Goal: Information Seeking & Learning: Check status

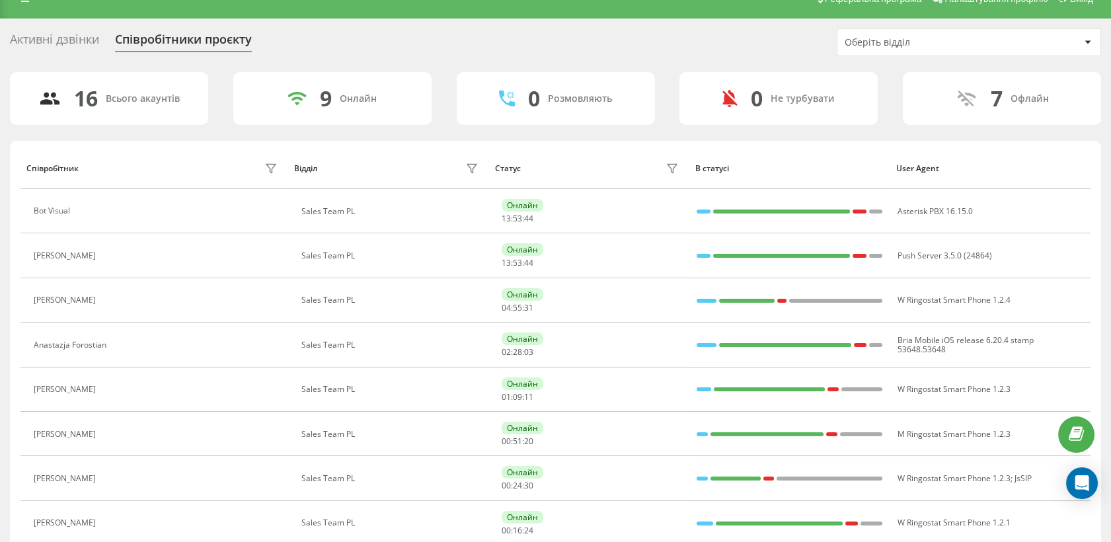
scroll to position [138, 0]
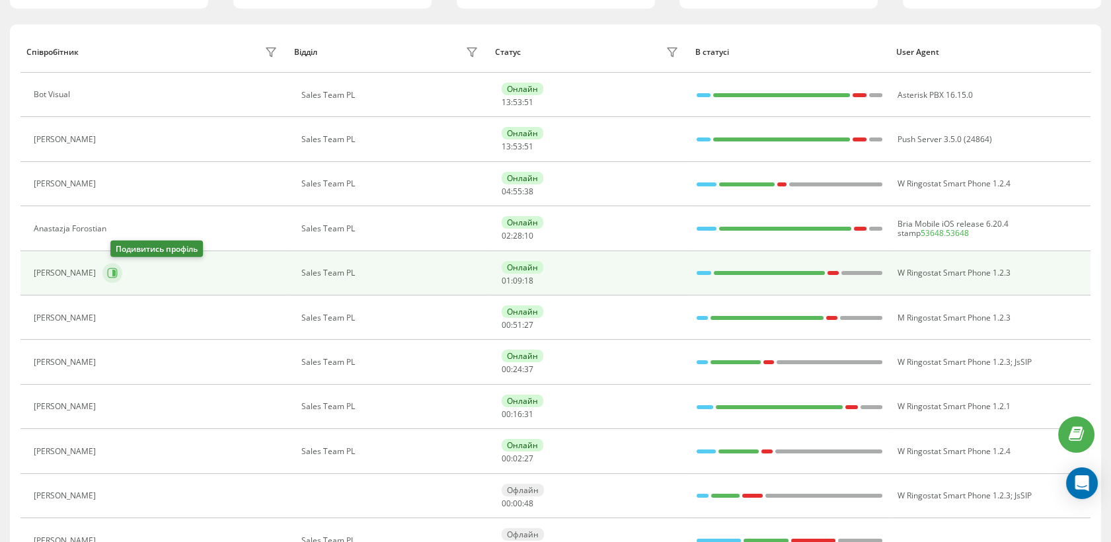
click at [122, 270] on button at bounding box center [112, 273] width 20 height 20
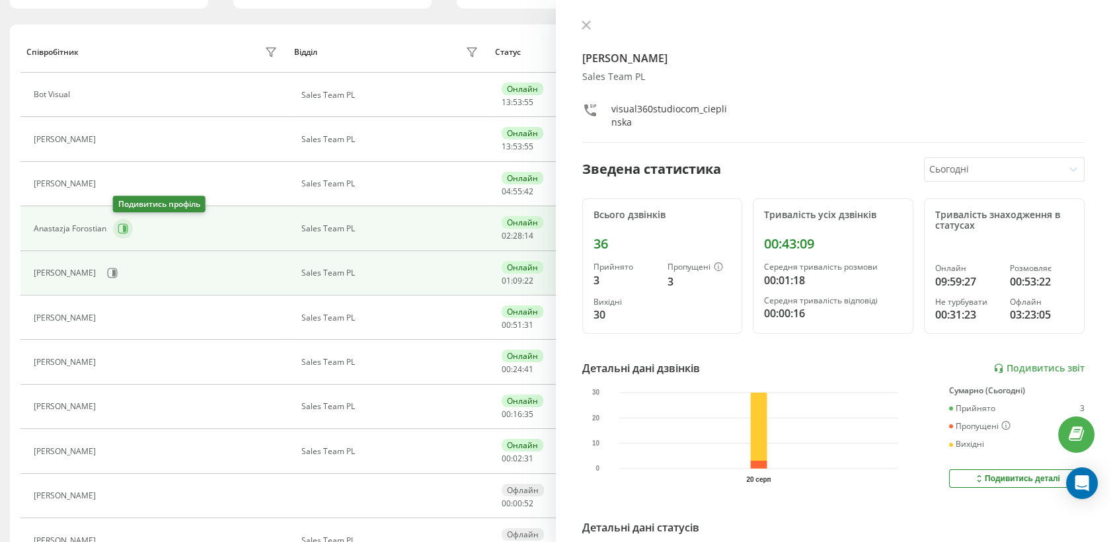
click at [122, 225] on icon at bounding box center [123, 228] width 11 height 11
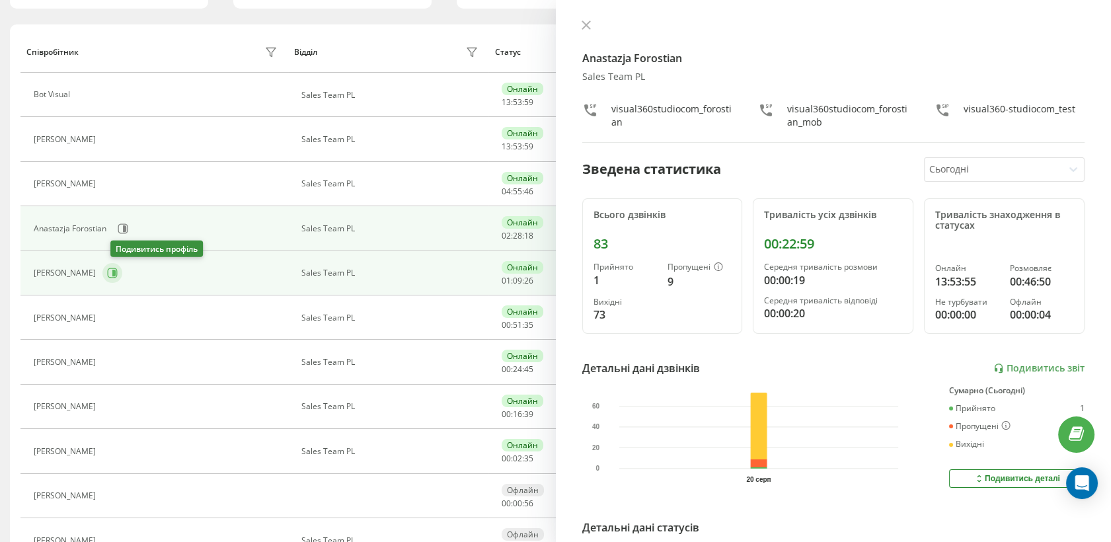
click at [116, 274] on icon at bounding box center [113, 273] width 3 height 7
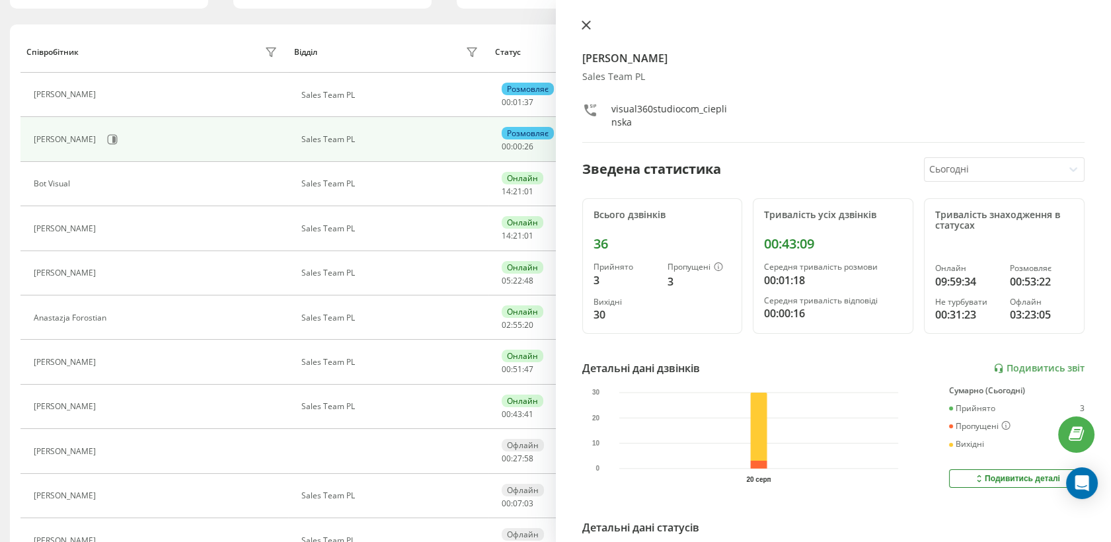
click at [589, 20] on icon at bounding box center [586, 24] width 9 height 9
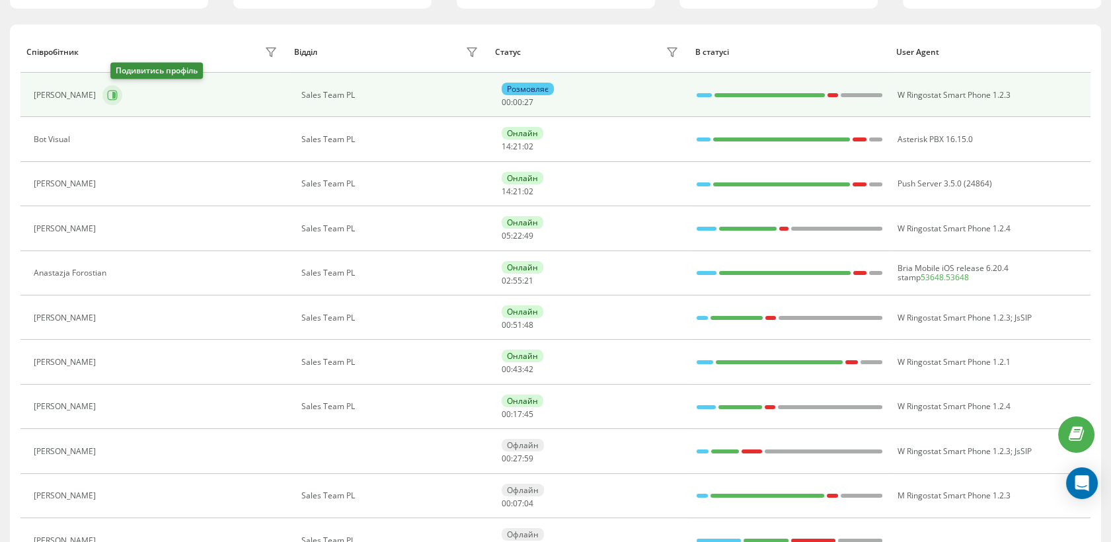
click at [118, 91] on icon at bounding box center [112, 95] width 11 height 11
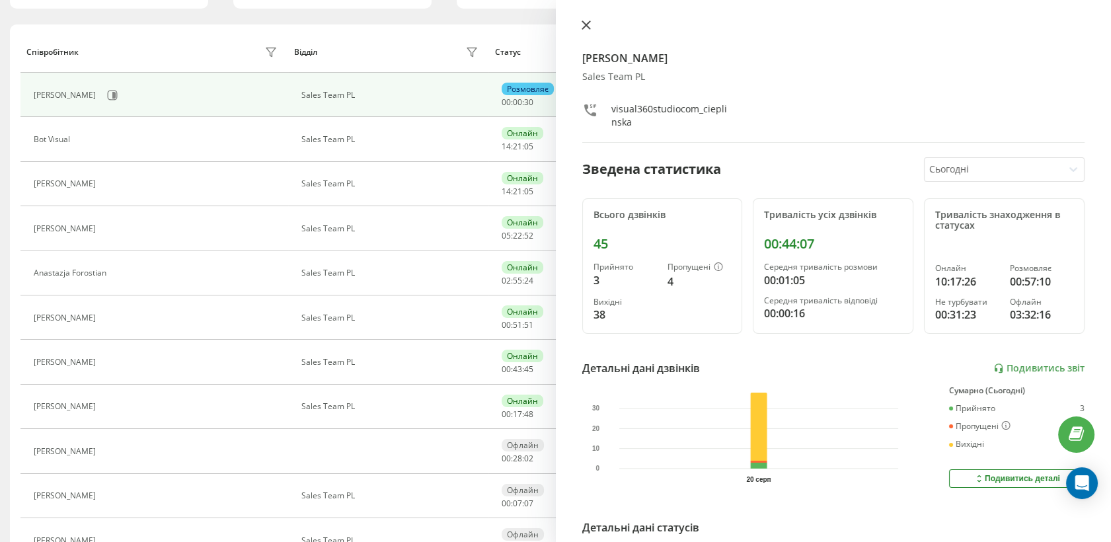
click at [583, 24] on icon at bounding box center [586, 24] width 9 height 9
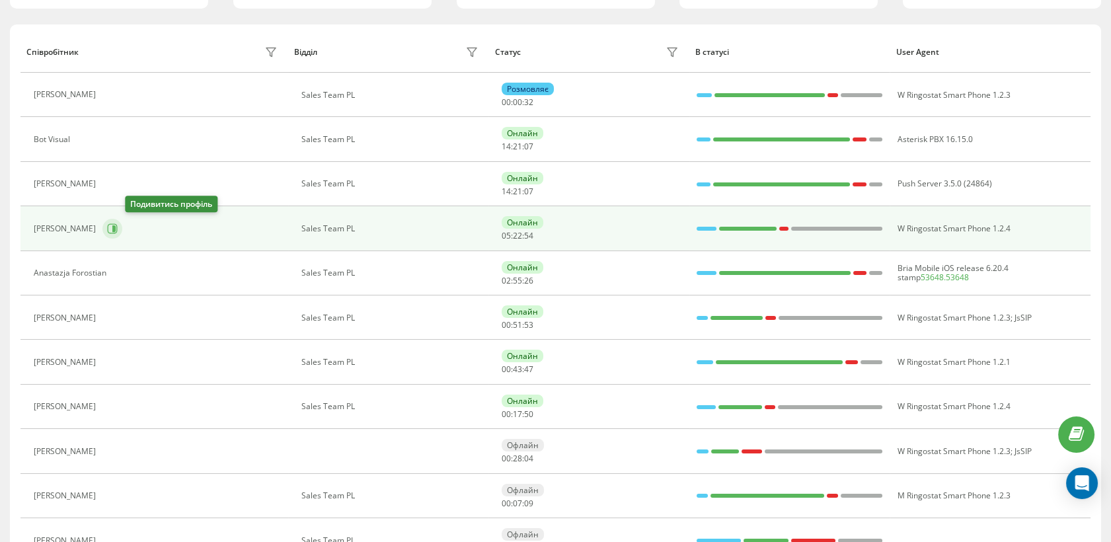
click at [122, 220] on button at bounding box center [112, 229] width 20 height 20
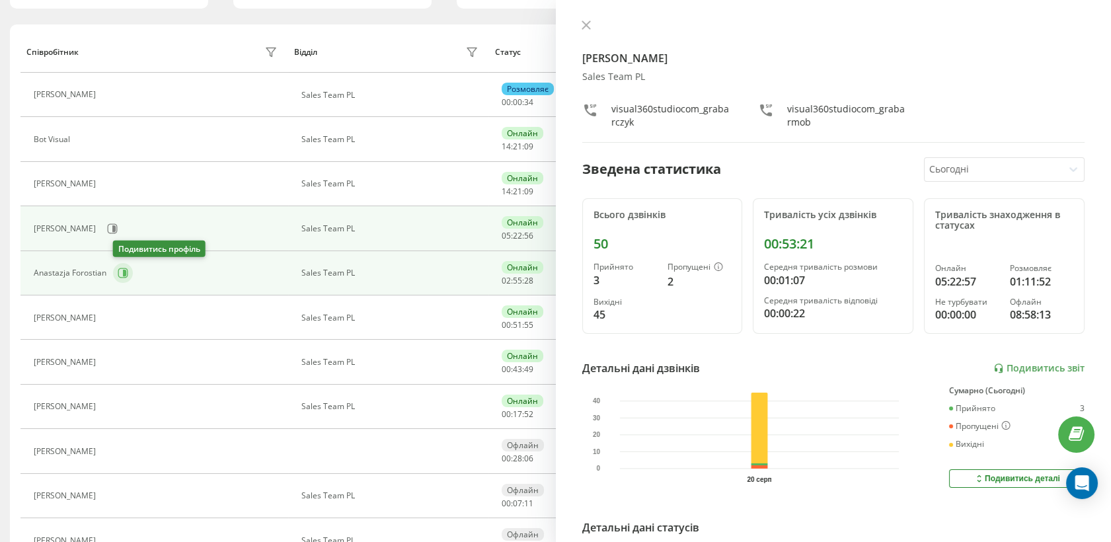
click at [127, 270] on icon at bounding box center [123, 273] width 10 height 10
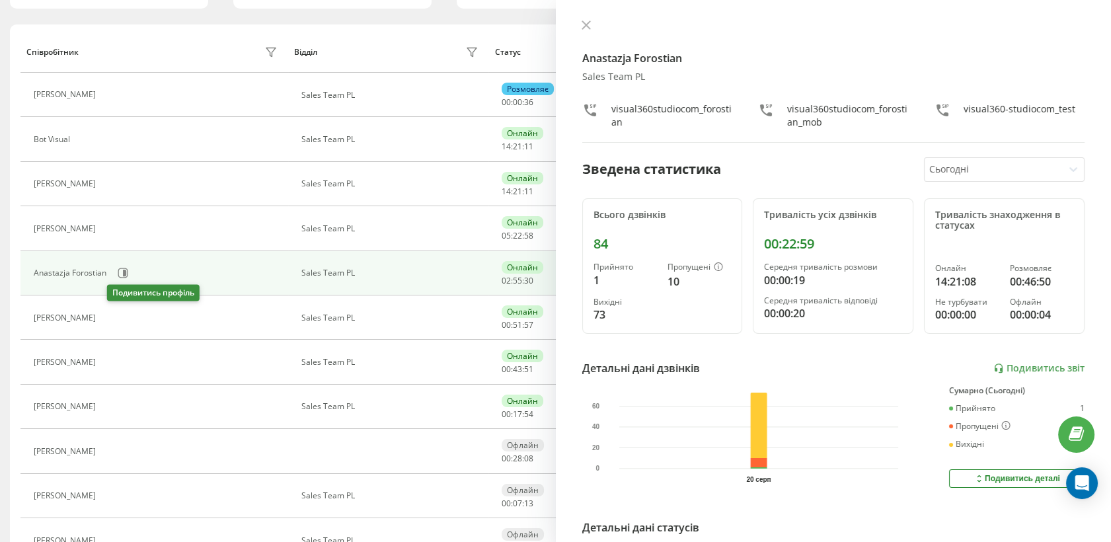
click at [114, 315] on icon at bounding box center [111, 318] width 3 height 7
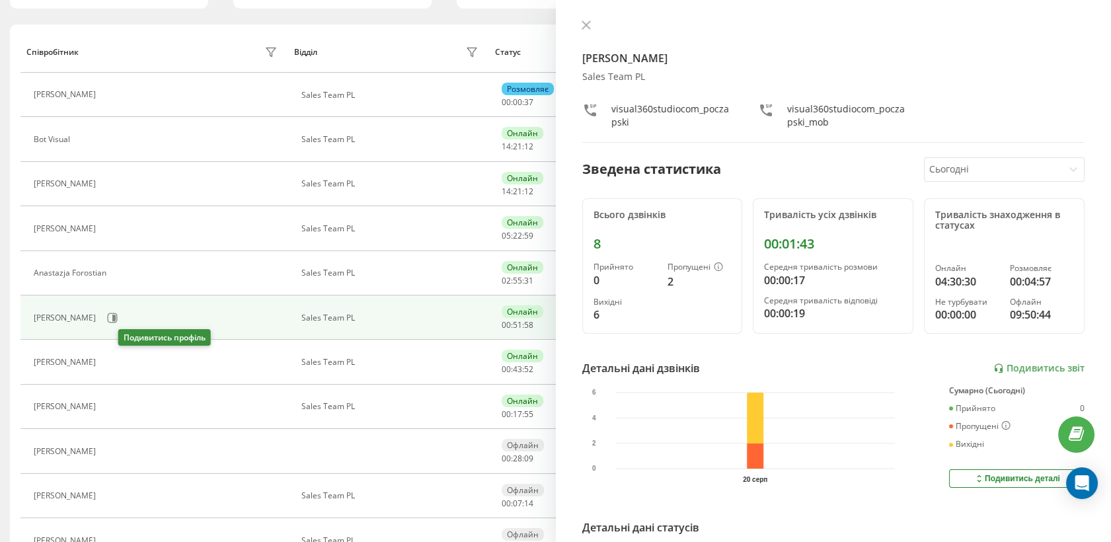
click at [116, 359] on icon at bounding box center [110, 362] width 11 height 11
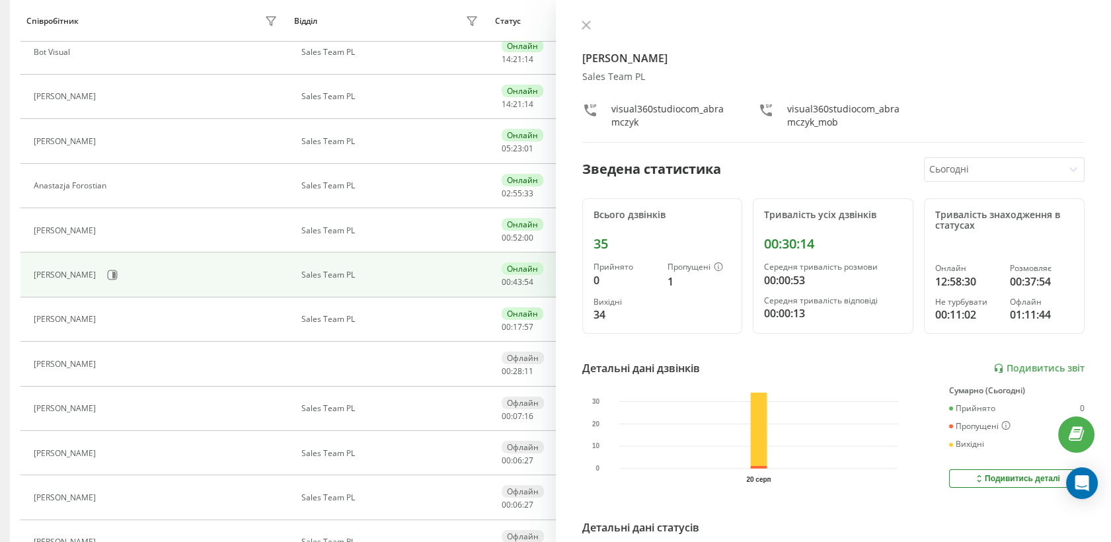
scroll to position [227, 0]
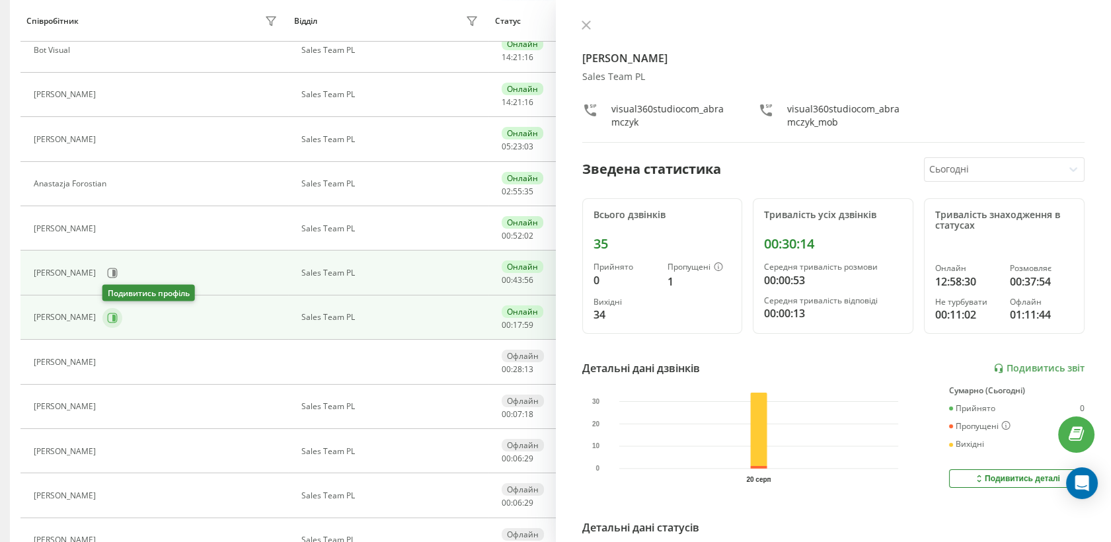
click at [115, 320] on icon at bounding box center [112, 318] width 11 height 11
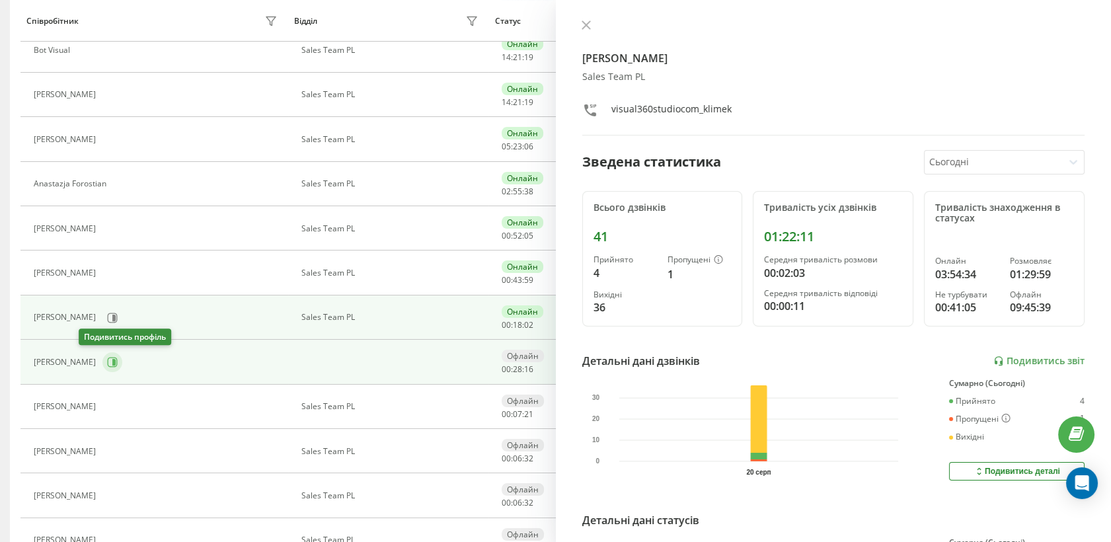
click at [107, 361] on icon at bounding box center [112, 362] width 11 height 11
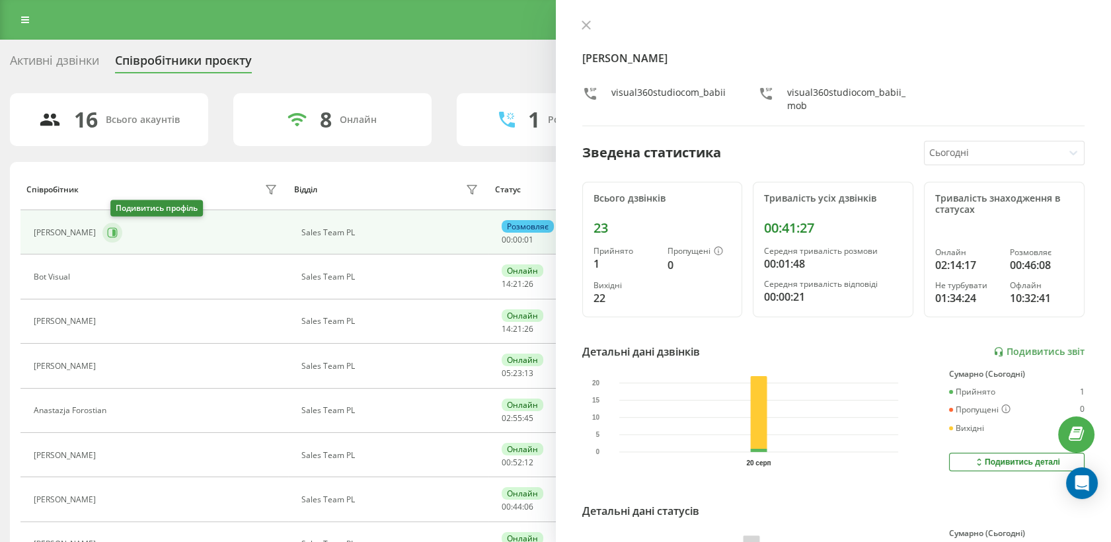
click at [118, 235] on icon at bounding box center [112, 232] width 11 height 11
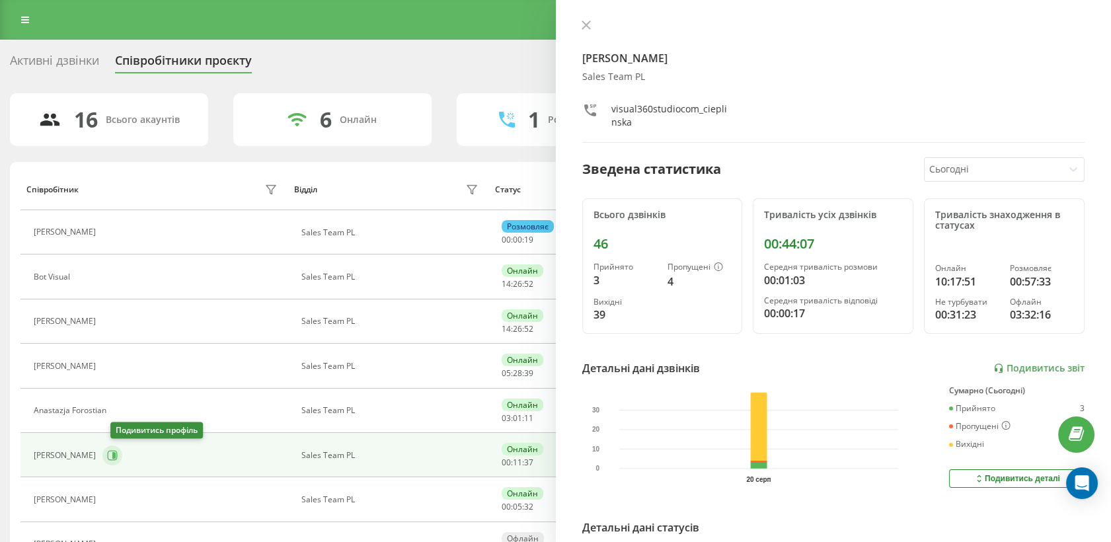
click at [116, 450] on icon at bounding box center [112, 455] width 11 height 11
click at [584, 23] on icon at bounding box center [586, 25] width 8 height 8
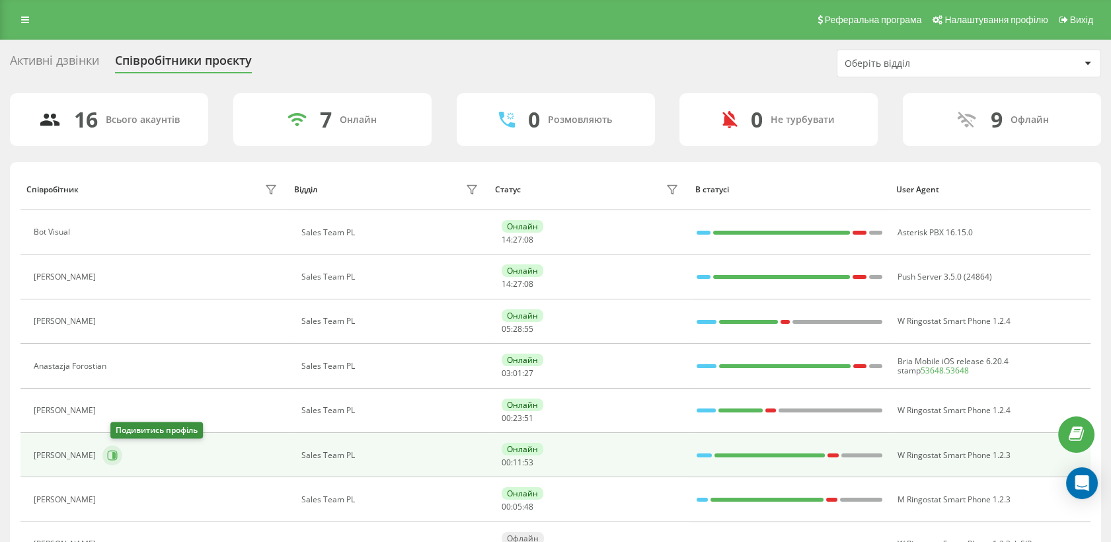
click at [118, 457] on icon at bounding box center [112, 455] width 11 height 11
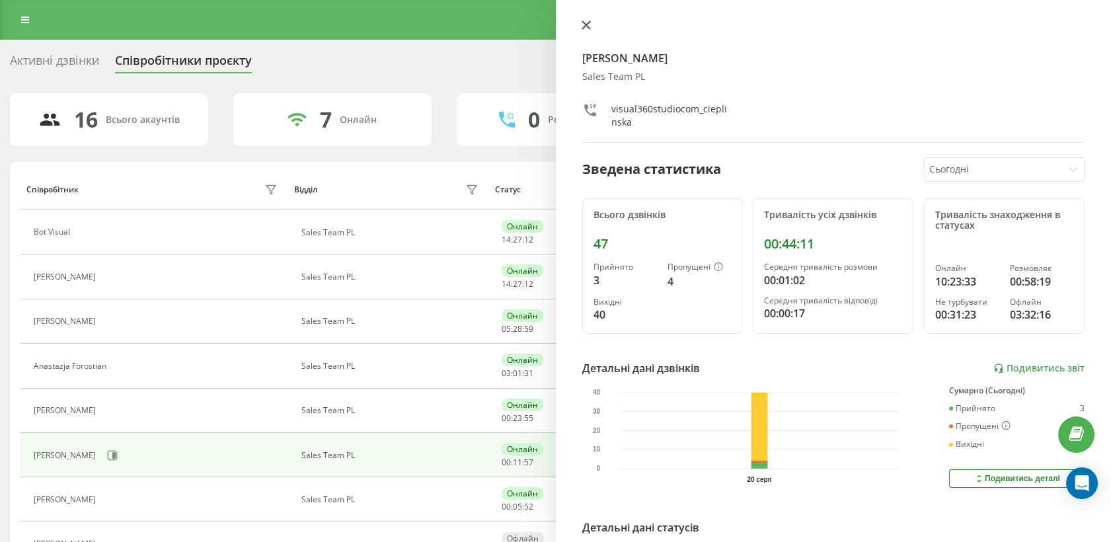
click at [589, 26] on icon at bounding box center [586, 24] width 9 height 9
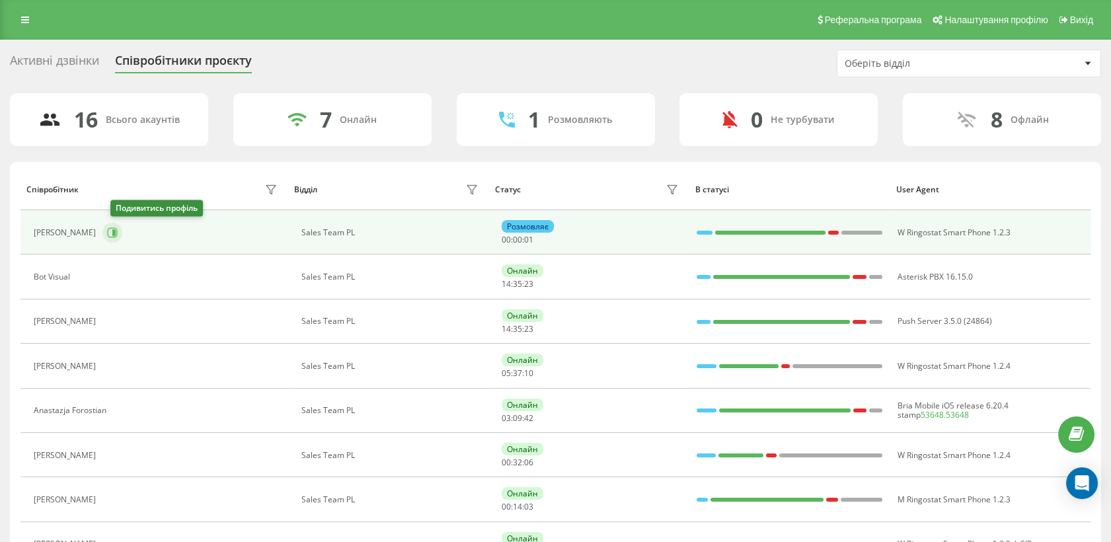
click at [116, 230] on icon at bounding box center [113, 232] width 3 height 7
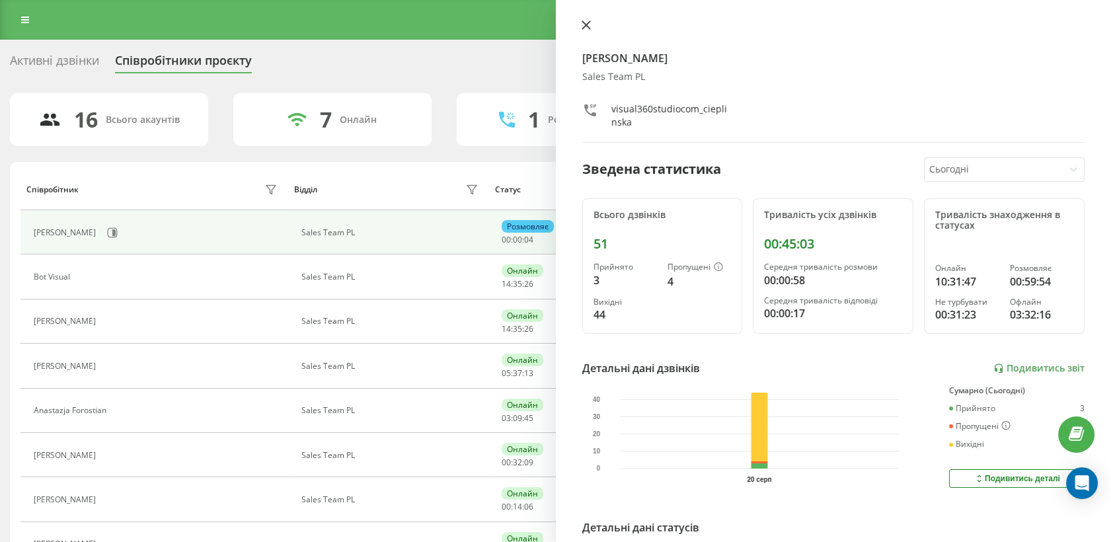
click at [588, 30] on button at bounding box center [586, 26] width 17 height 13
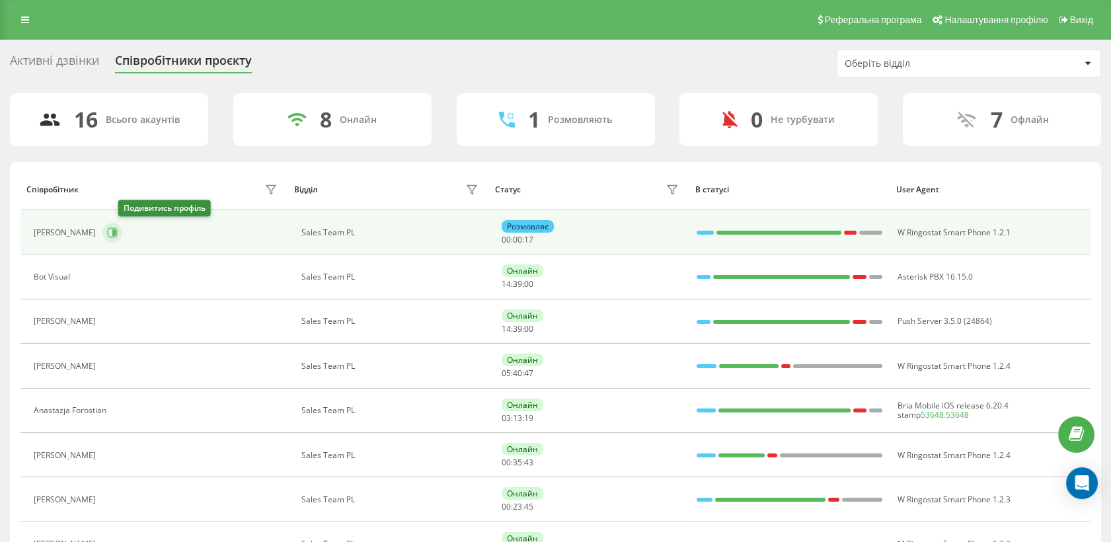
click at [118, 233] on icon at bounding box center [112, 232] width 11 height 11
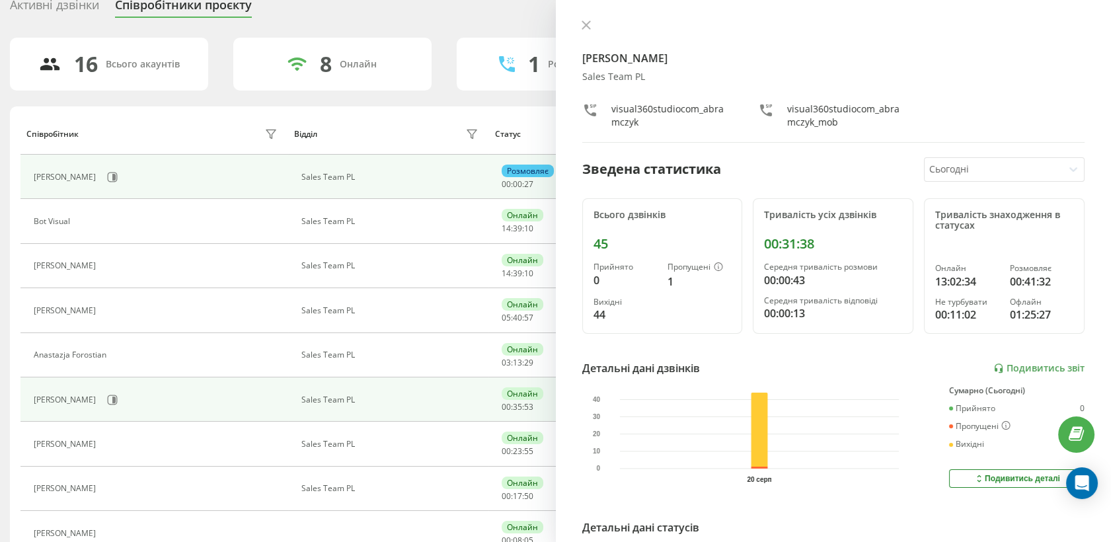
scroll to position [56, 0]
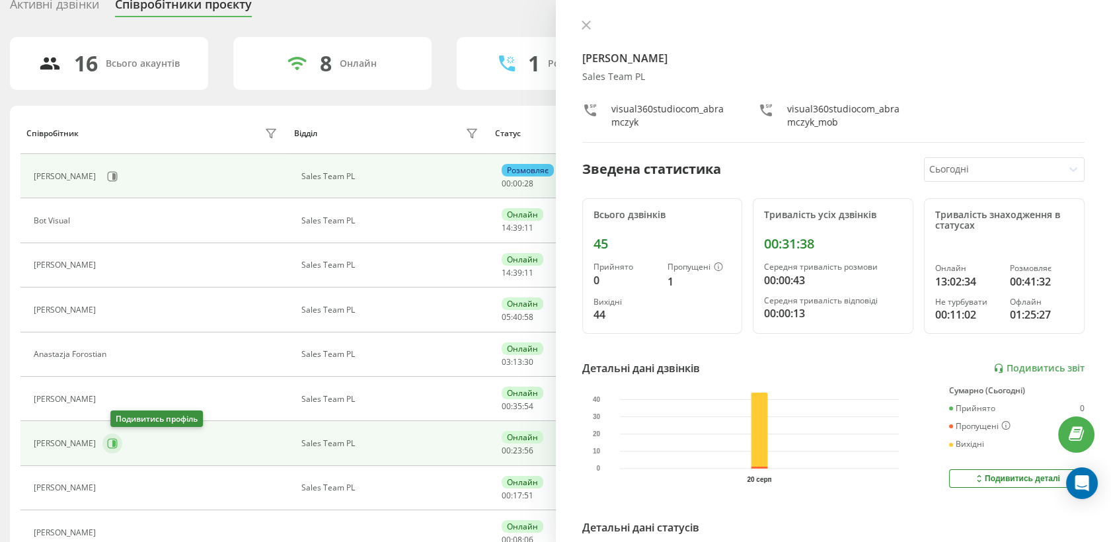
click at [118, 439] on icon at bounding box center [112, 443] width 11 height 11
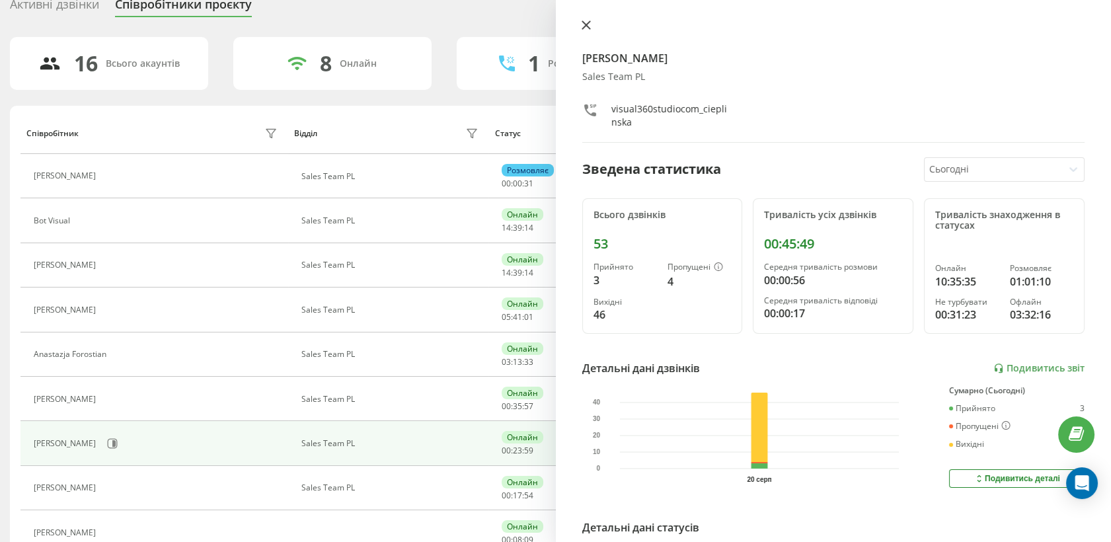
click at [586, 24] on icon at bounding box center [586, 25] width 8 height 8
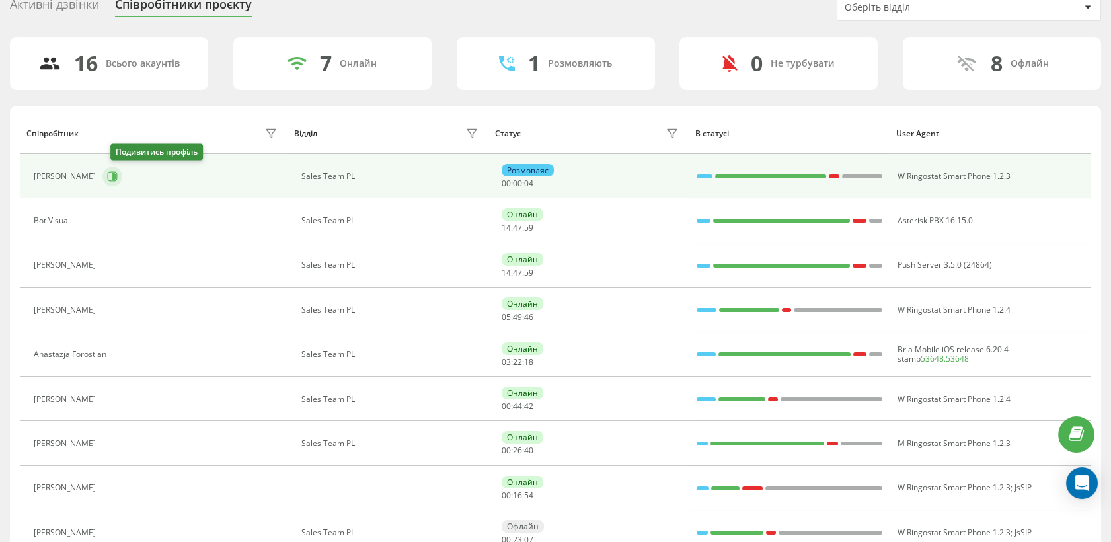
click at [118, 171] on icon at bounding box center [113, 176] width 10 height 10
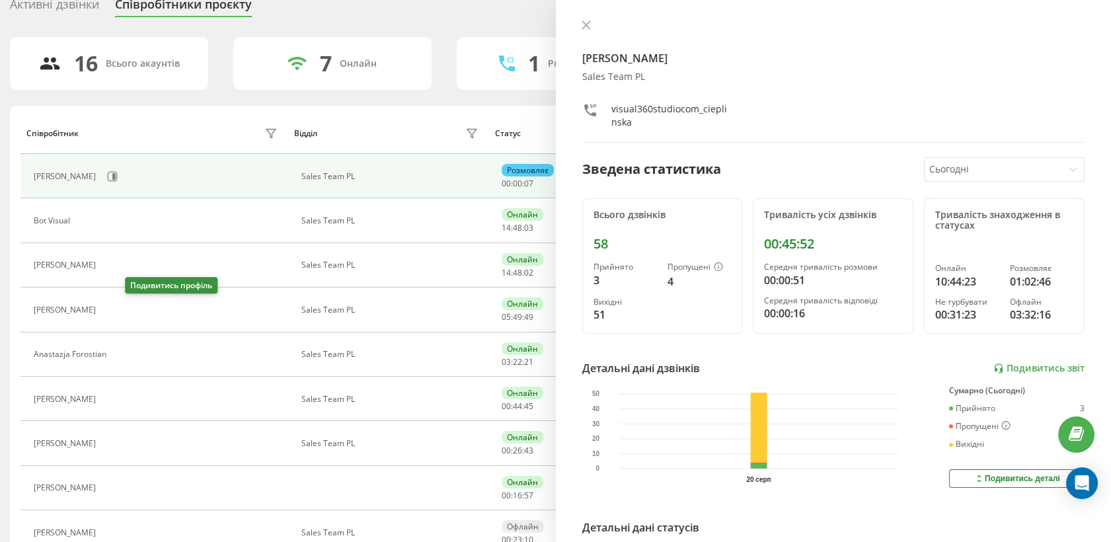
click at [116, 311] on icon at bounding box center [111, 310] width 10 height 10
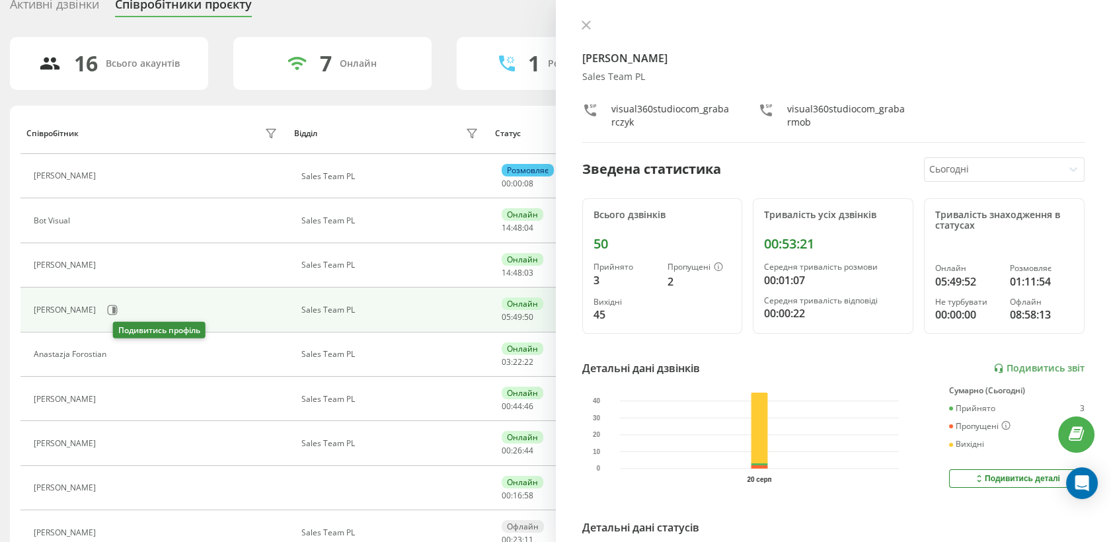
click at [117, 355] on icon at bounding box center [121, 354] width 11 height 11
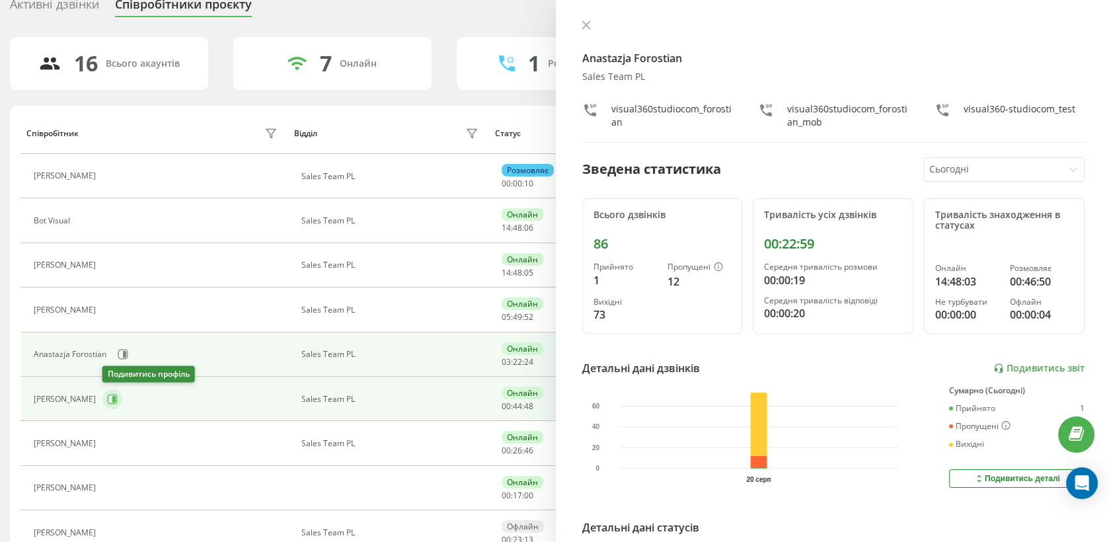
click at [108, 403] on icon at bounding box center [112, 399] width 11 height 11
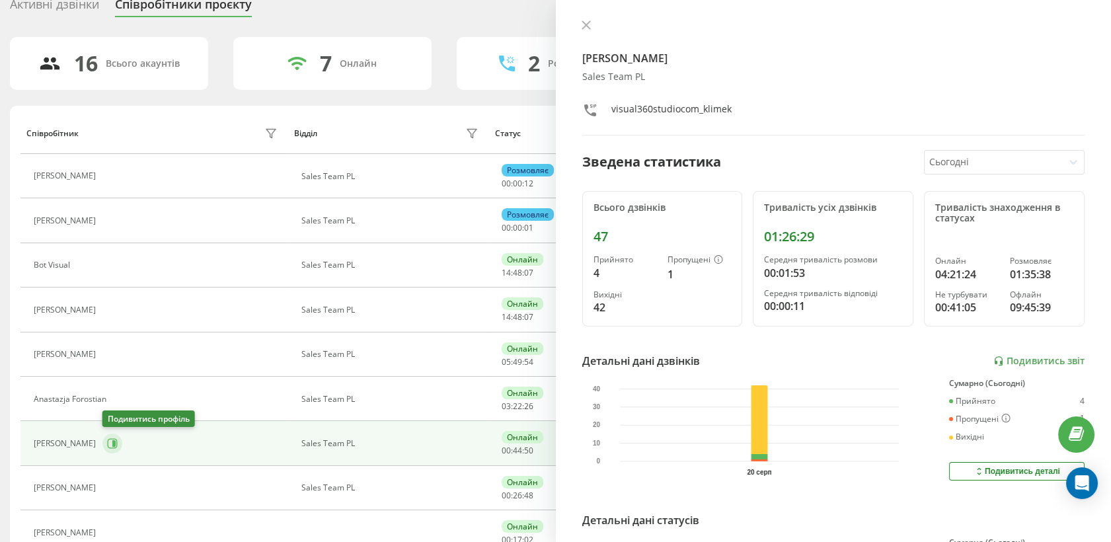
click at [118, 440] on button at bounding box center [112, 444] width 20 height 20
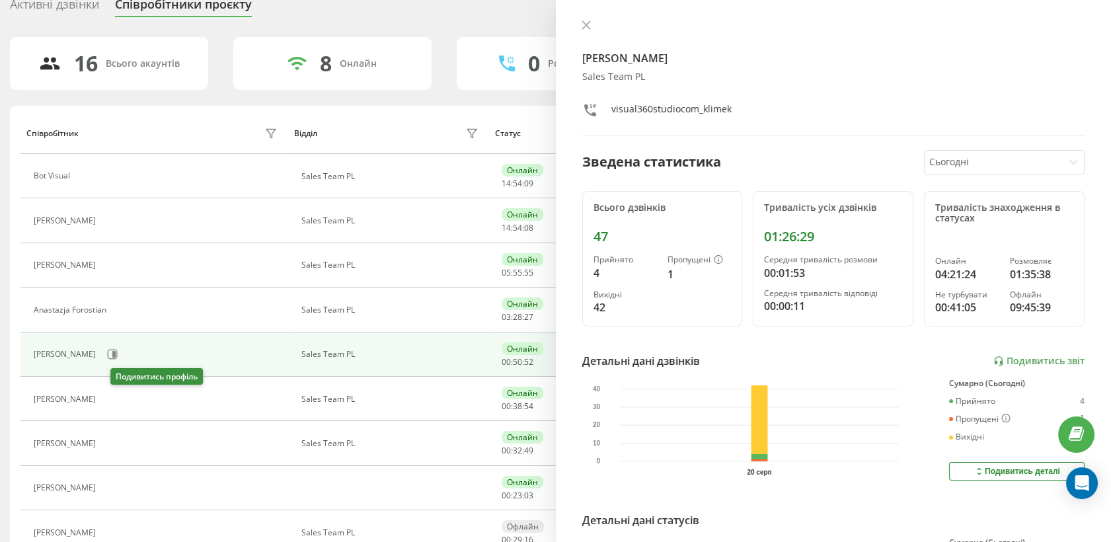
click at [118, 177] on div "Bot Visual" at bounding box center [157, 176] width 247 height 19
click at [587, 24] on icon at bounding box center [586, 25] width 8 height 8
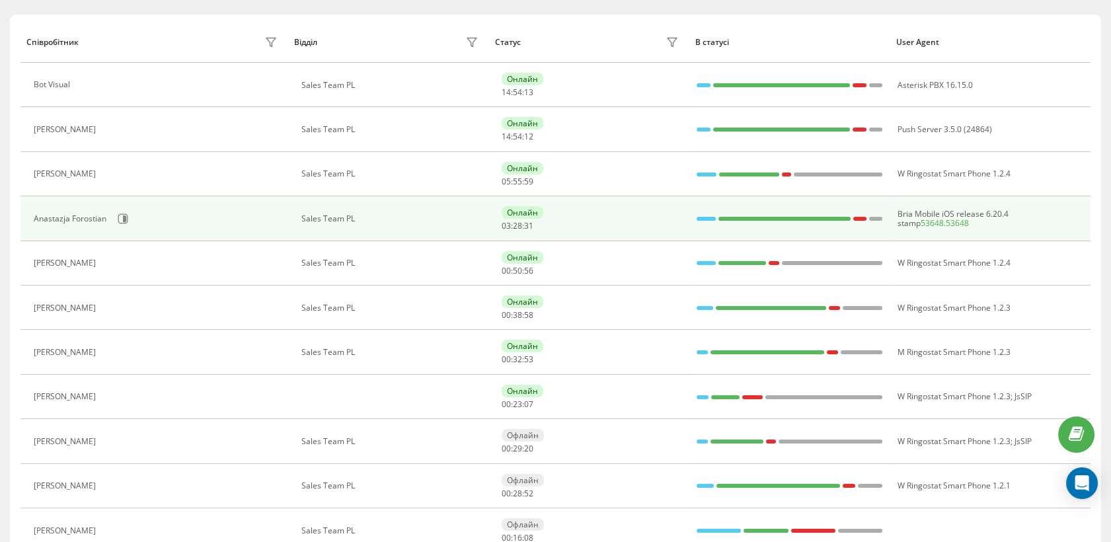
scroll to position [149, 0]
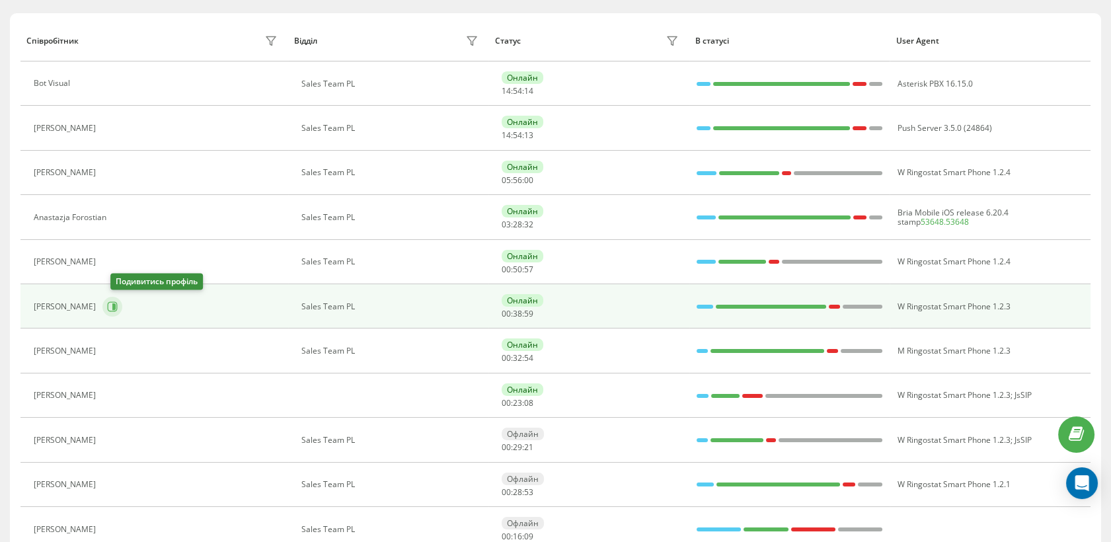
click at [118, 310] on icon at bounding box center [112, 306] width 11 height 11
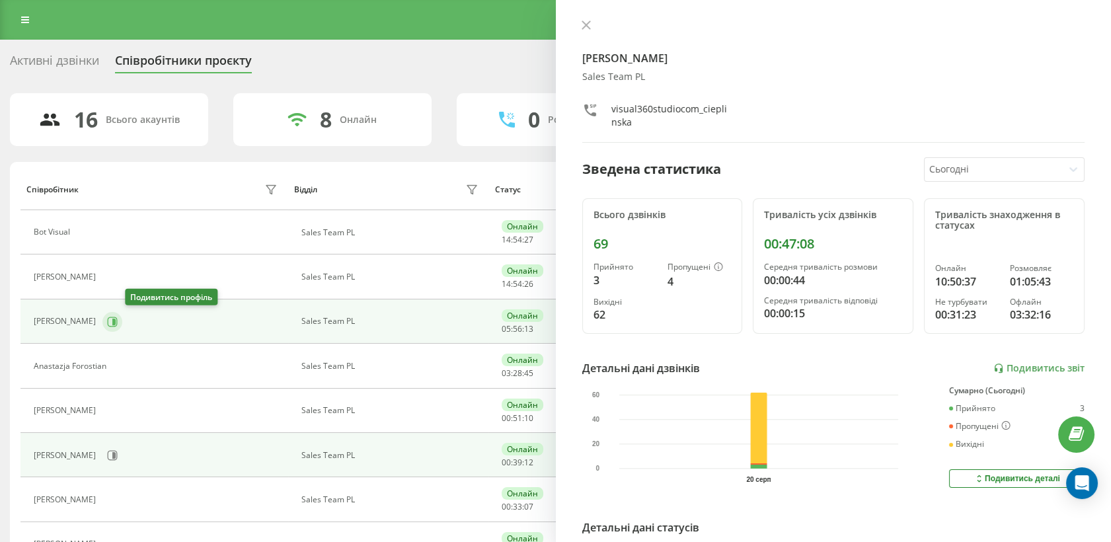
click at [116, 320] on icon at bounding box center [113, 321] width 3 height 7
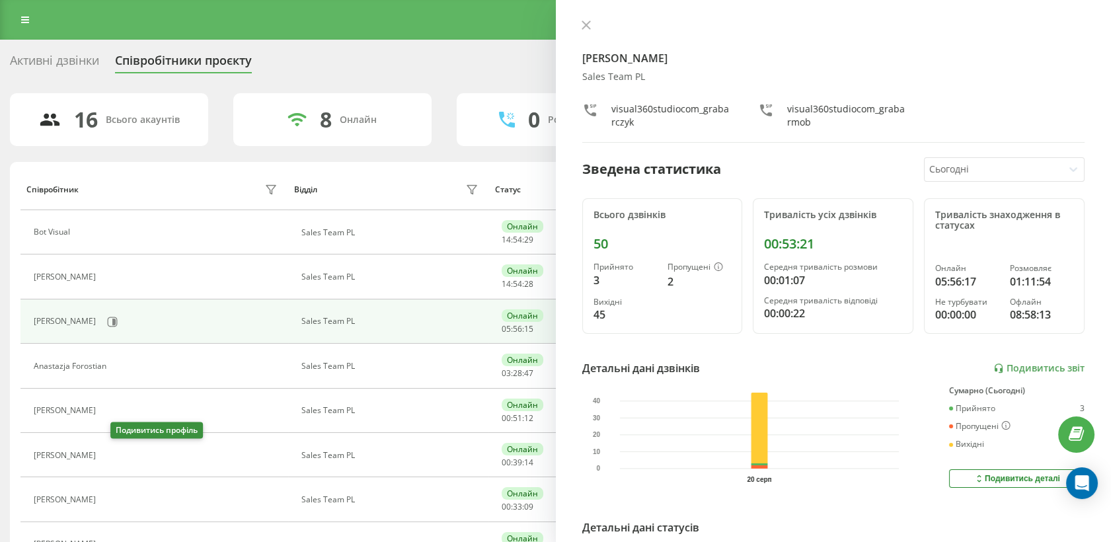
click at [116, 453] on icon at bounding box center [110, 455] width 11 height 11
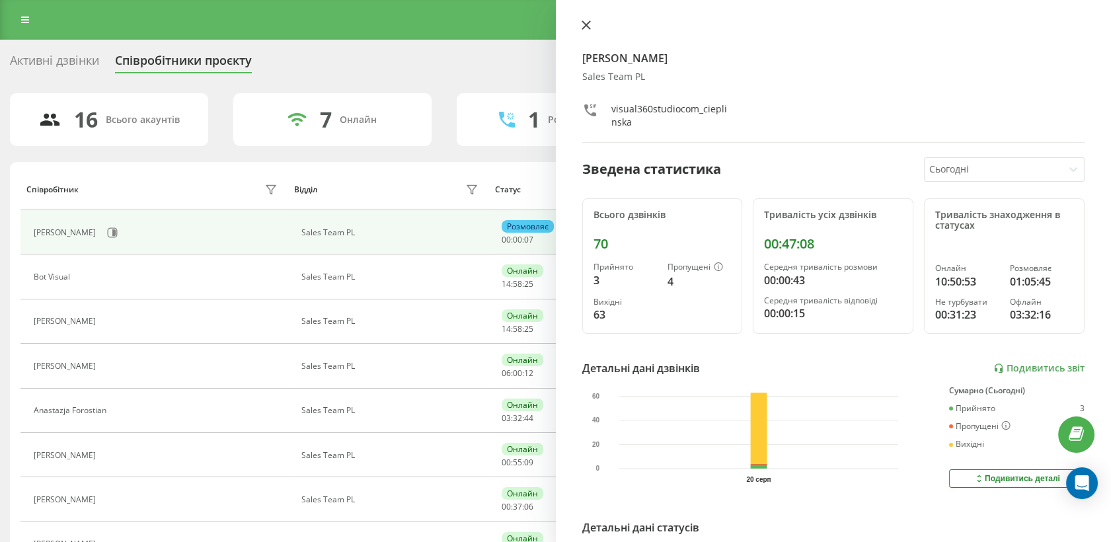
click at [584, 24] on icon at bounding box center [586, 24] width 9 height 9
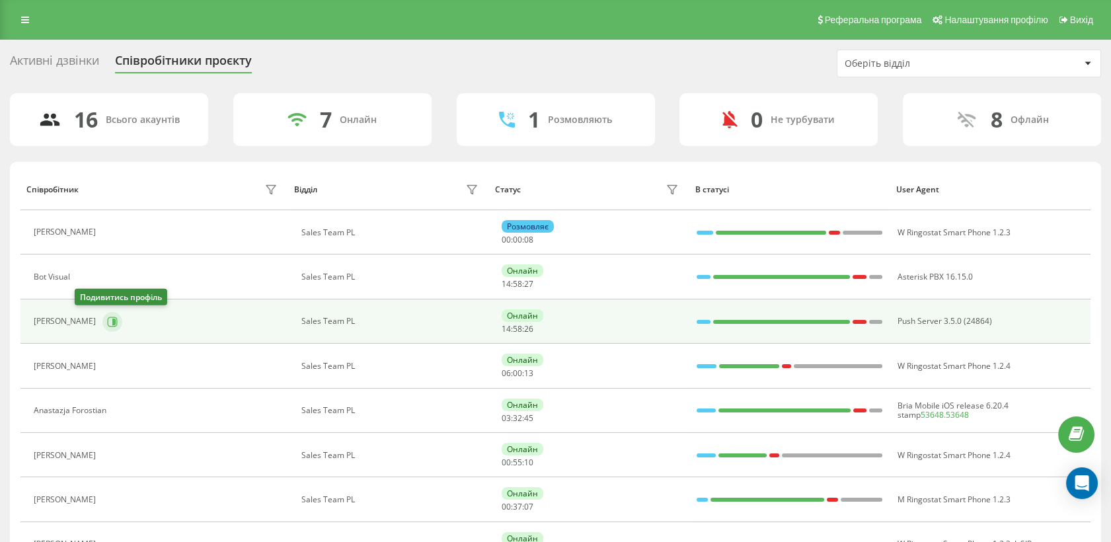
click at [107, 322] on icon at bounding box center [112, 322] width 11 height 11
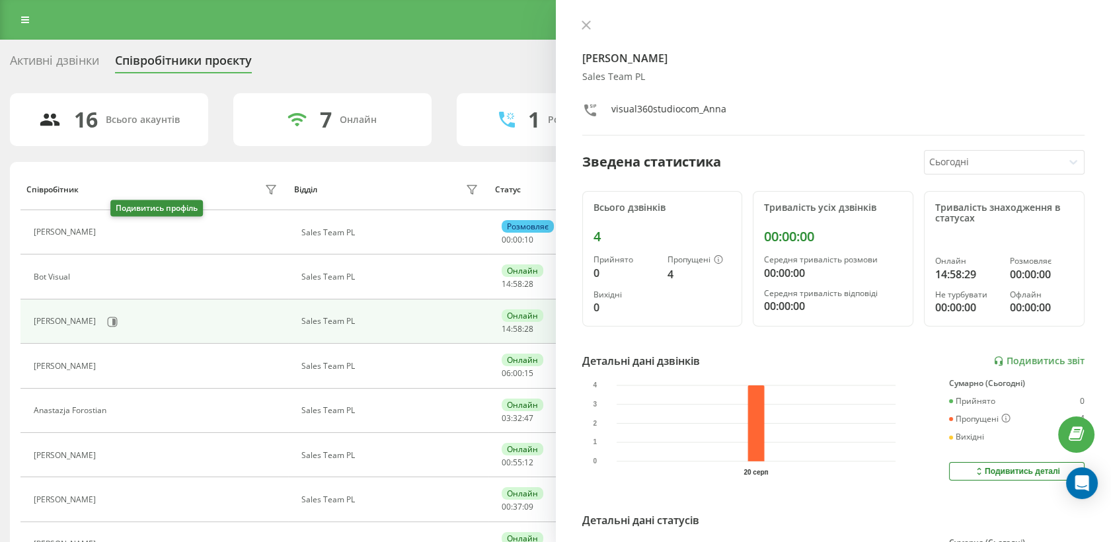
click at [116, 235] on icon at bounding box center [110, 232] width 11 height 11
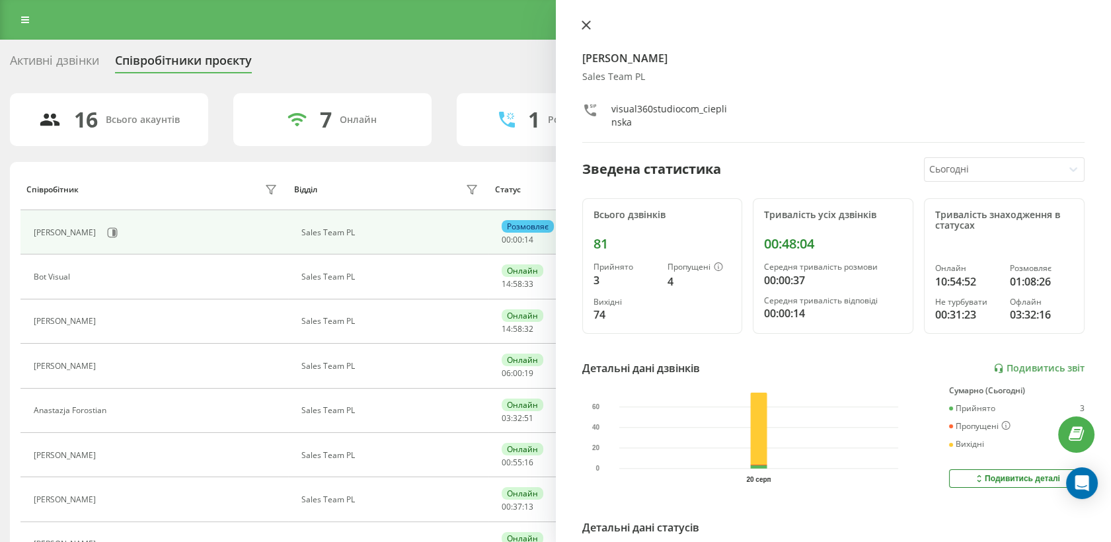
click at [587, 23] on icon at bounding box center [586, 24] width 9 height 9
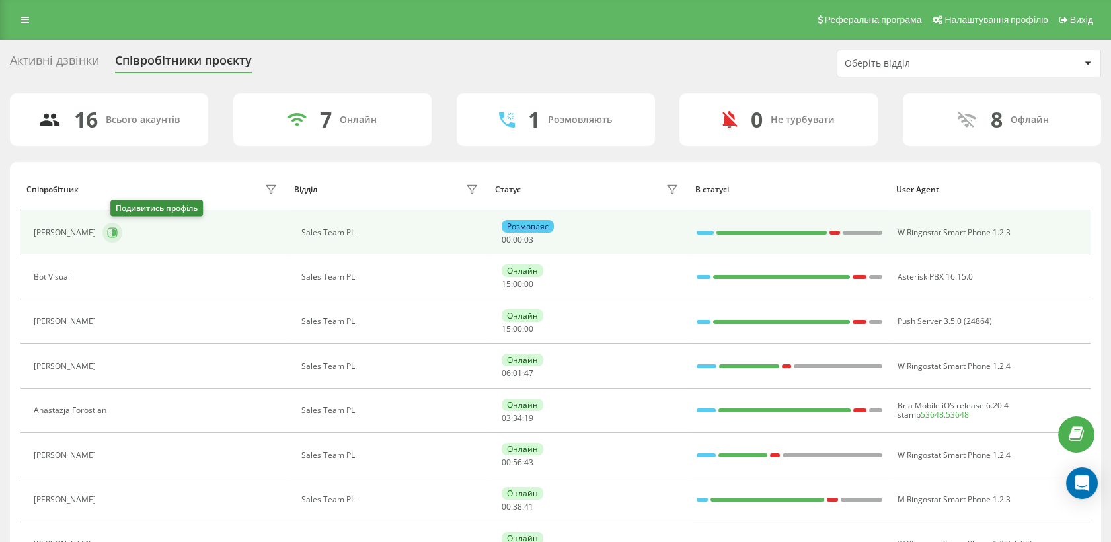
click at [118, 228] on icon at bounding box center [112, 232] width 11 height 11
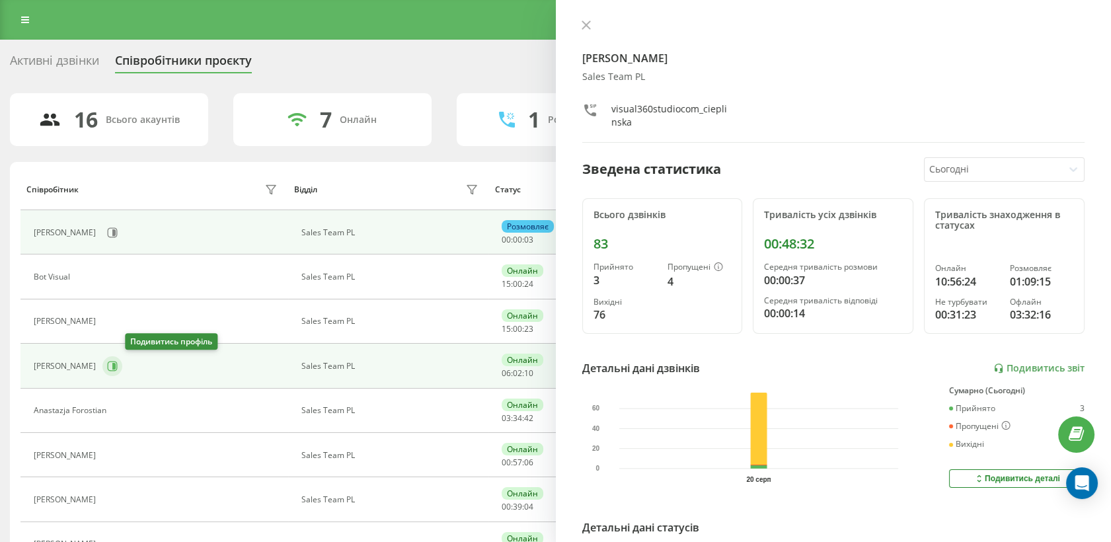
click at [118, 362] on icon at bounding box center [112, 366] width 11 height 11
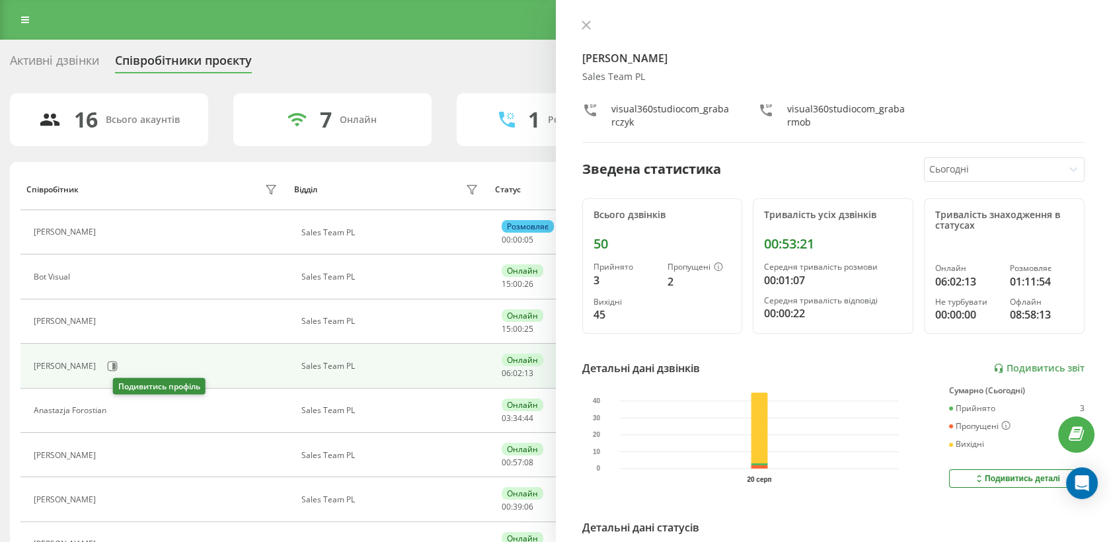
click at [124, 410] on icon at bounding box center [122, 410] width 3 height 7
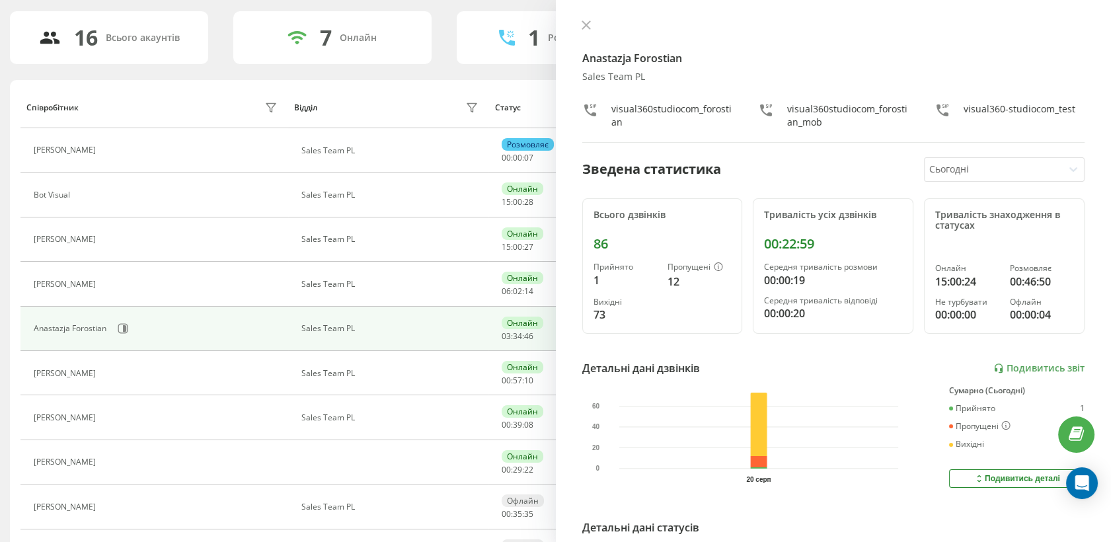
scroll to position [91, 0]
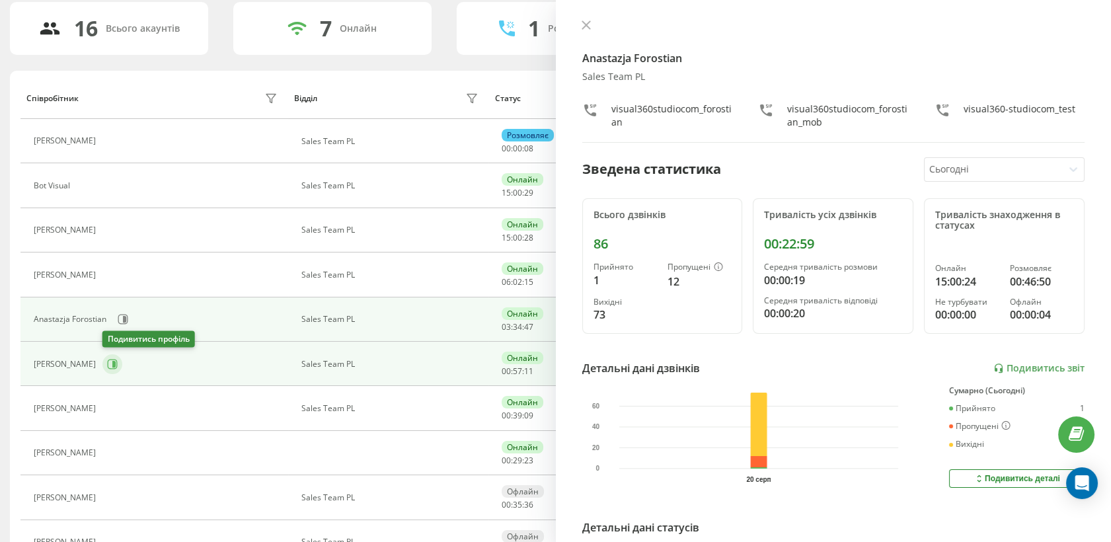
click at [110, 365] on icon at bounding box center [112, 364] width 11 height 11
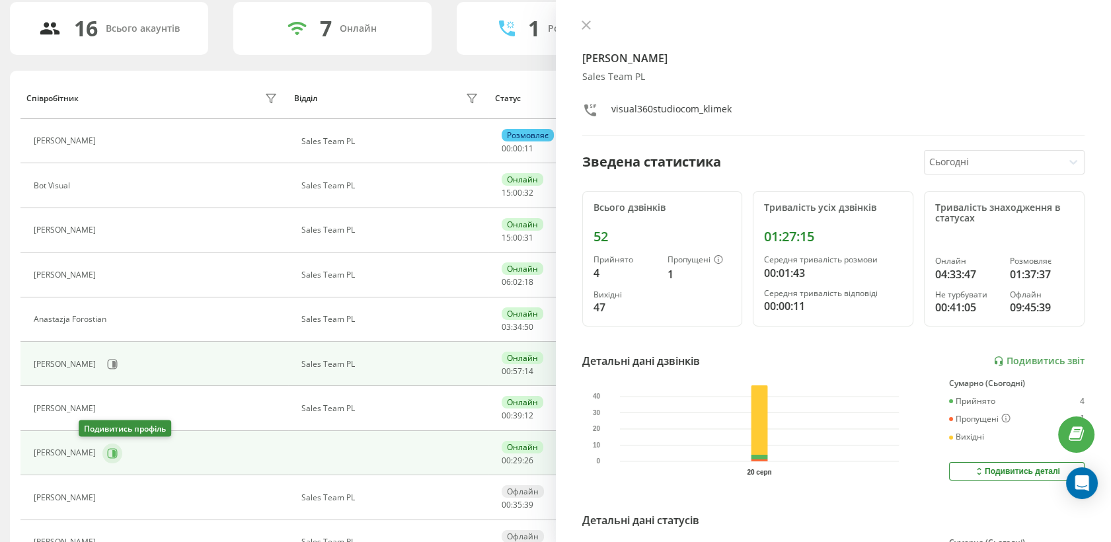
click at [112, 452] on icon at bounding box center [113, 453] width 3 height 7
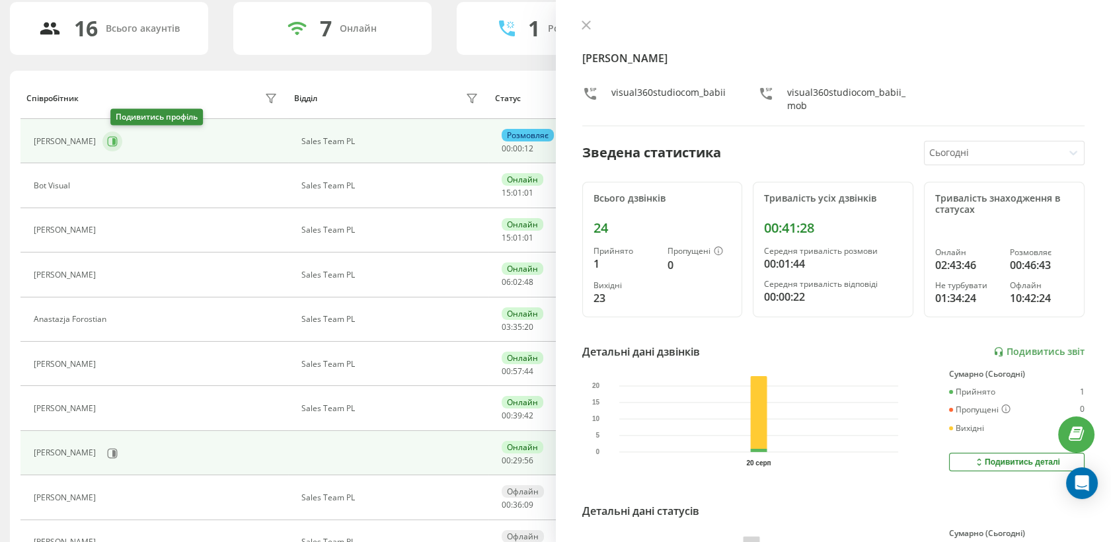
click at [122, 145] on button at bounding box center [112, 142] width 20 height 20
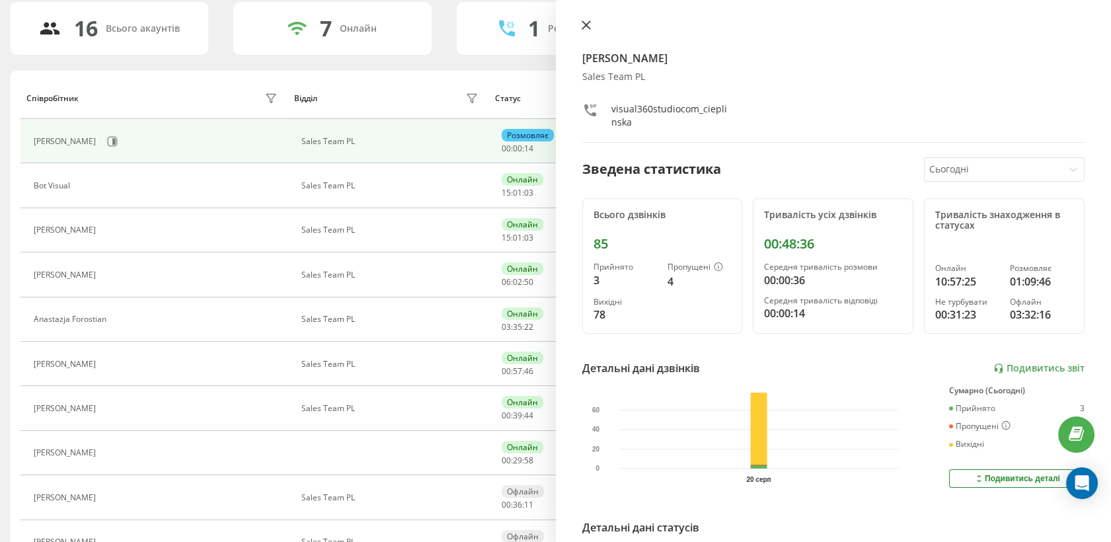
click at [578, 24] on button at bounding box center [586, 26] width 17 height 13
